Goal: Information Seeking & Learning: Learn about a topic

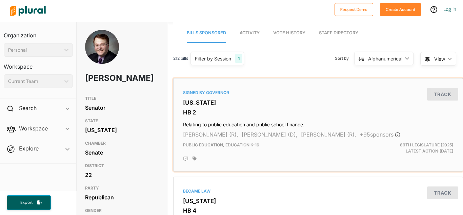
click at [360, 101] on h3 "[US_STATE]" at bounding box center [318, 102] width 270 height 7
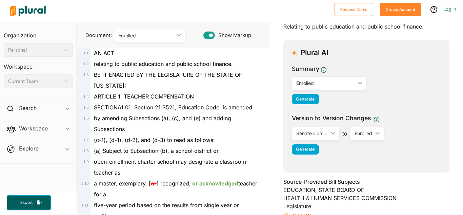
scroll to position [53, 0]
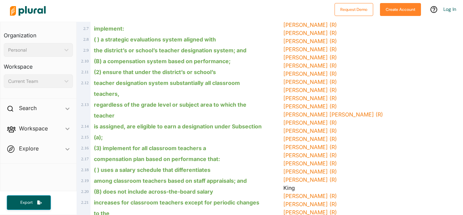
scroll to position [0, 0]
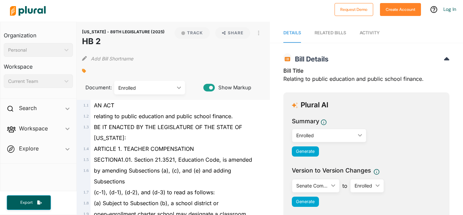
click at [386, 56] on h2 "Bill Details" at bounding box center [366, 59] width 166 height 8
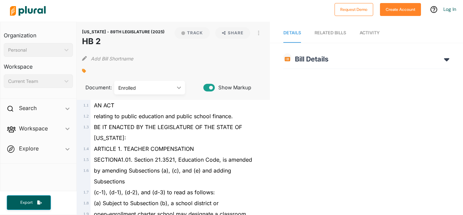
click at [386, 56] on h2 "Bill Details" at bounding box center [366, 59] width 166 height 8
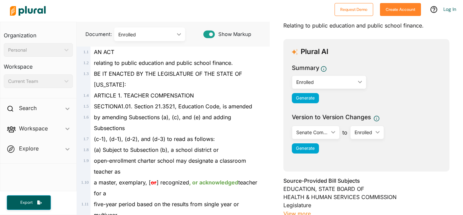
scroll to position [55, 0]
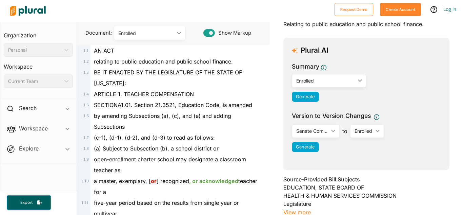
click at [322, 83] on div "Enrolled" at bounding box center [325, 80] width 59 height 7
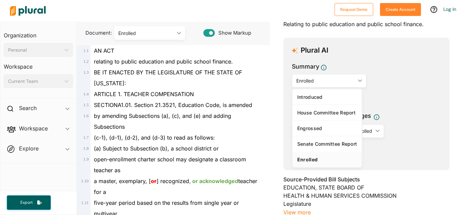
click at [369, 60] on div "Plural AI Summary Enrolled ic_keyboard_arrow_down Introduced House Committee Re…" at bounding box center [366, 104] width 166 height 132
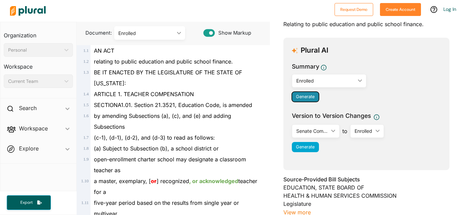
click at [307, 96] on span "Generate" at bounding box center [305, 96] width 19 height 5
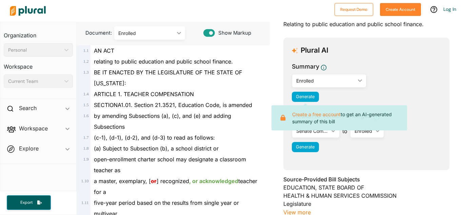
click at [360, 94] on div "Generate" at bounding box center [366, 97] width 149 height 10
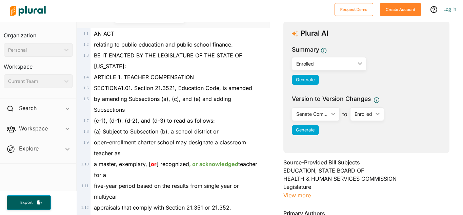
scroll to position [0, 0]
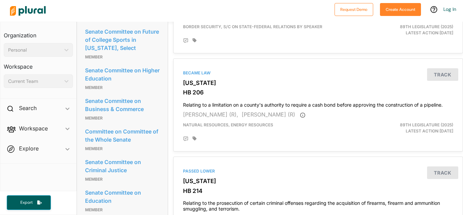
scroll to position [578, 0]
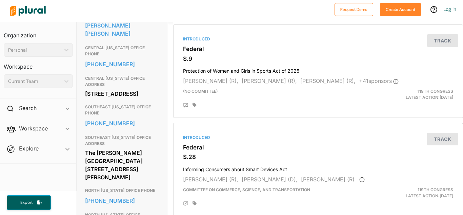
scroll to position [250, 0]
click at [274, 72] on h4 "Protection of Women and Girls in Sports Act of 2025" at bounding box center [318, 69] width 270 height 9
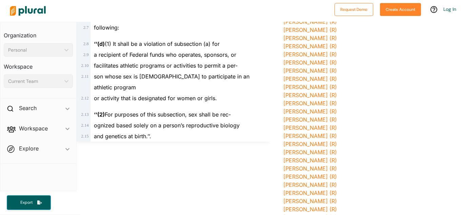
scroll to position [238, 0]
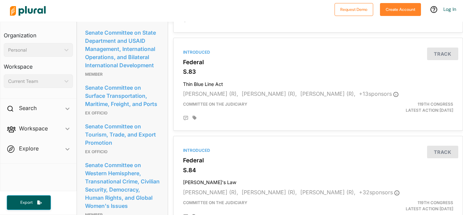
scroll to position [1224, 0]
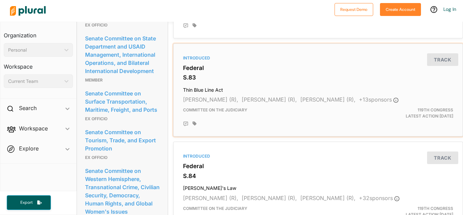
click at [205, 89] on h4 "Thin Blue Line Act" at bounding box center [318, 88] width 270 height 9
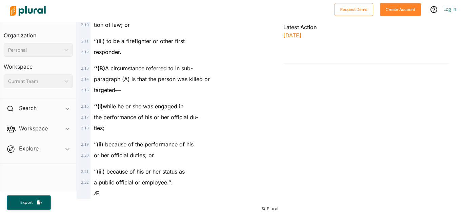
scroll to position [350, 0]
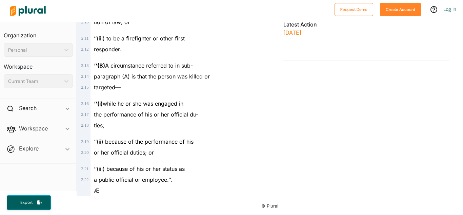
click at [227, 117] on div "the performance of his or her official du-" at bounding box center [175, 114] width 171 height 11
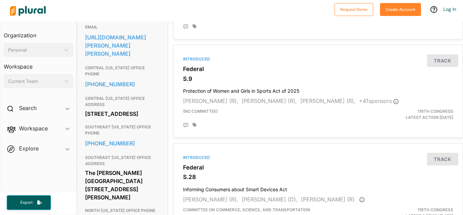
scroll to position [231, 0]
